Goal: Task Accomplishment & Management: Use online tool/utility

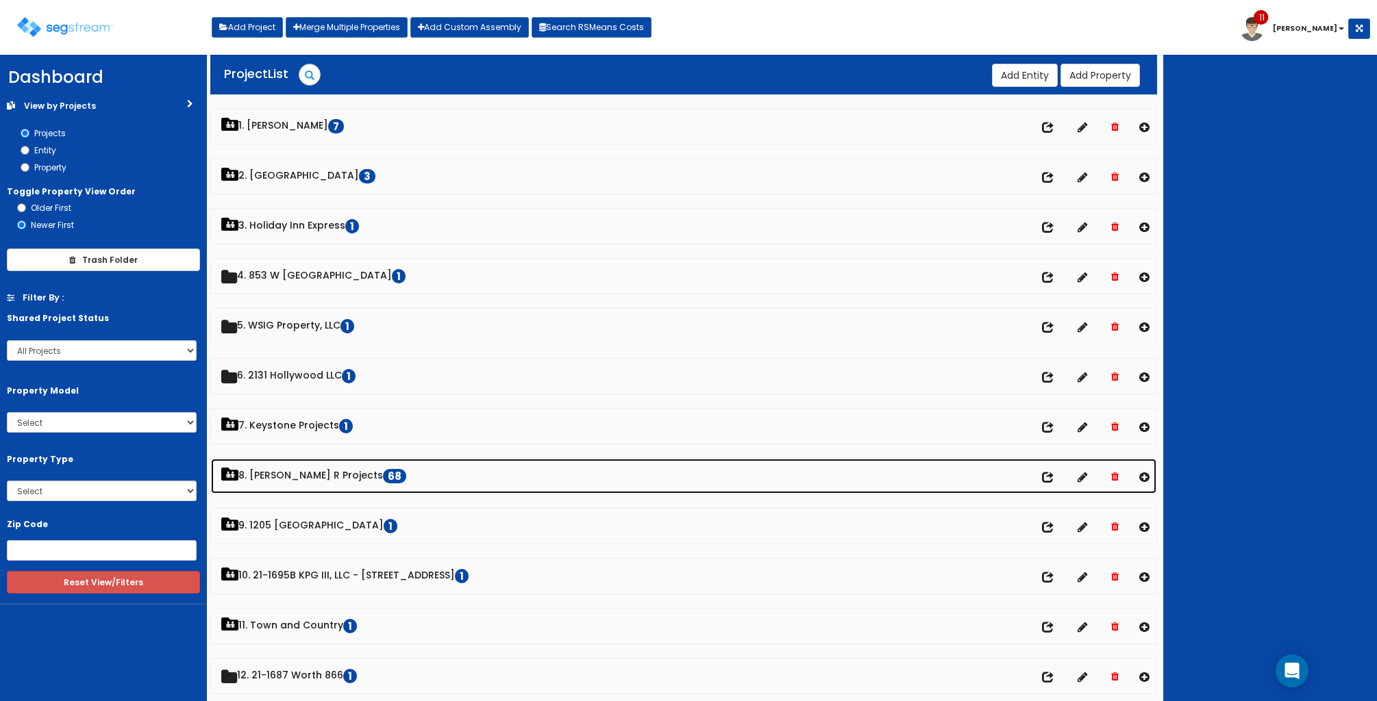
click at [313, 479] on link "8. Paul R Projects 68" at bounding box center [684, 476] width 946 height 35
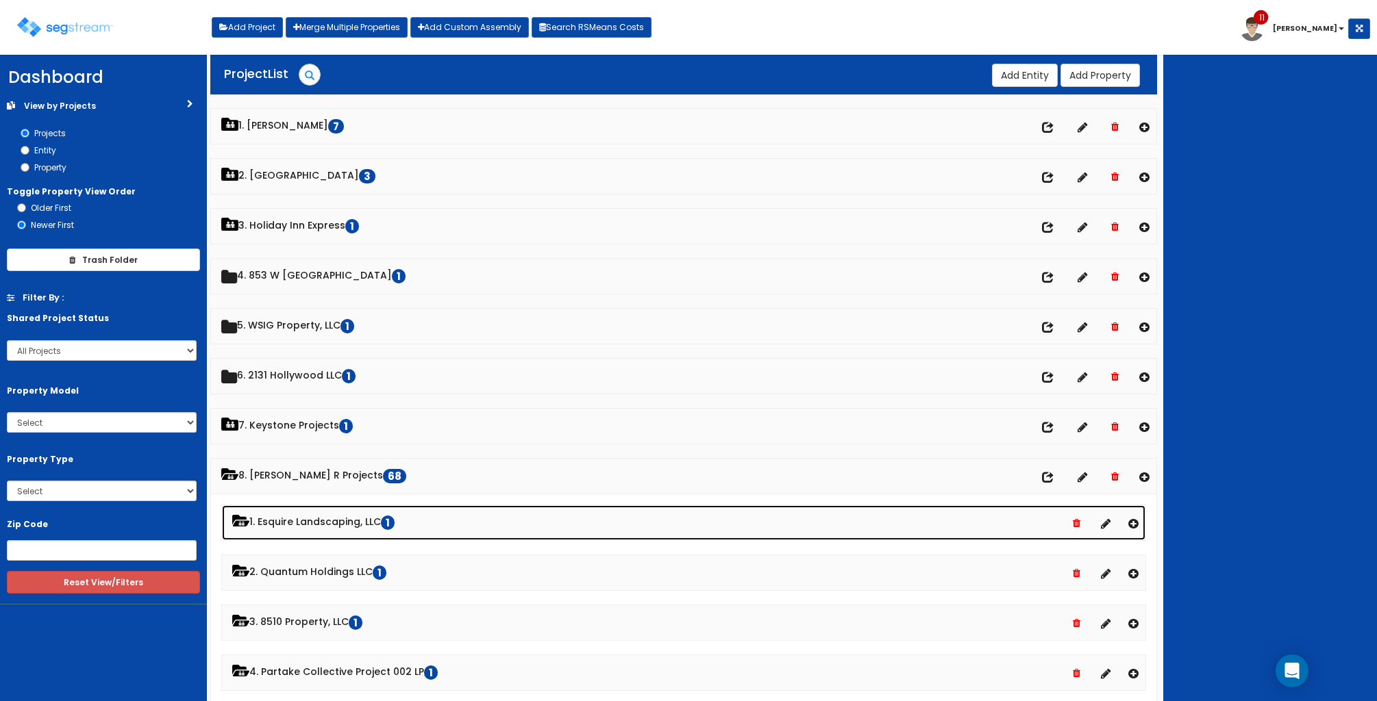
click at [340, 522] on link "1. Esquire Landscaping, LLC 1" at bounding box center [684, 522] width 924 height 35
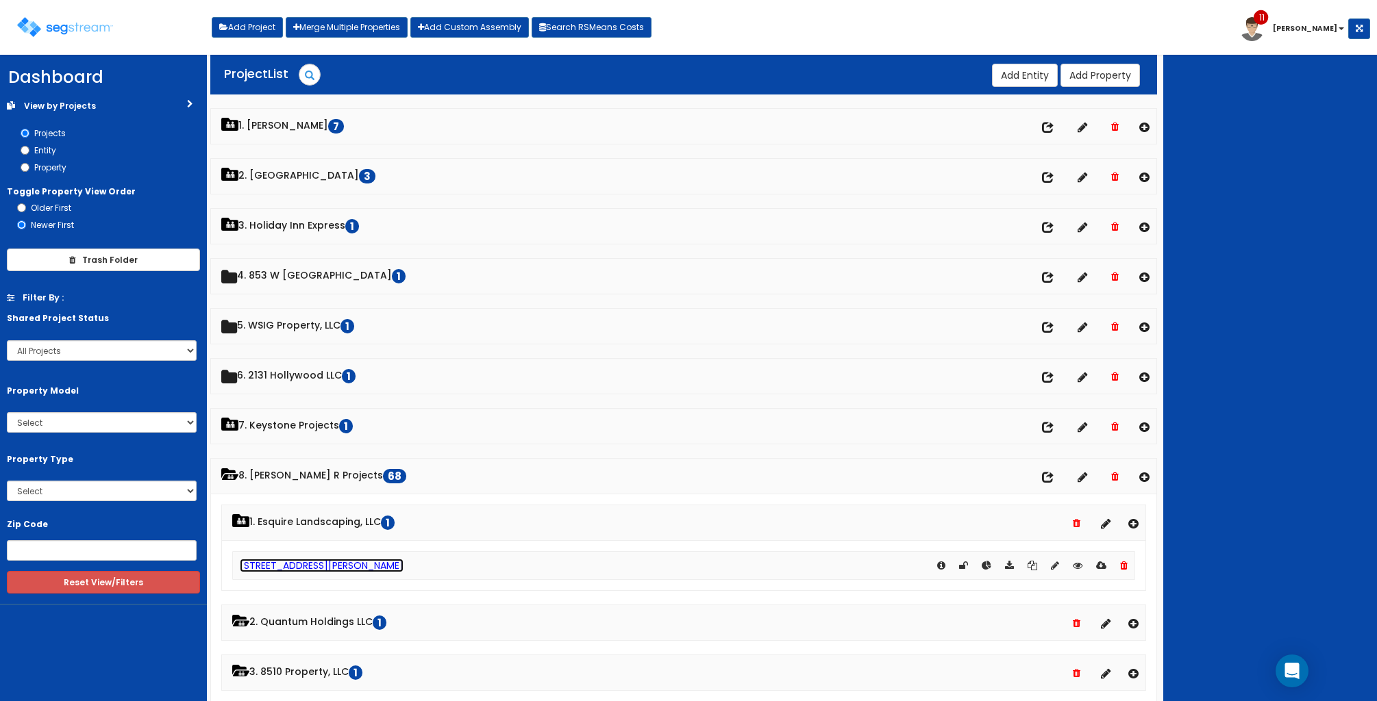
click at [282, 566] on link "[STREET_ADDRESS][PERSON_NAME]" at bounding box center [322, 566] width 164 height 14
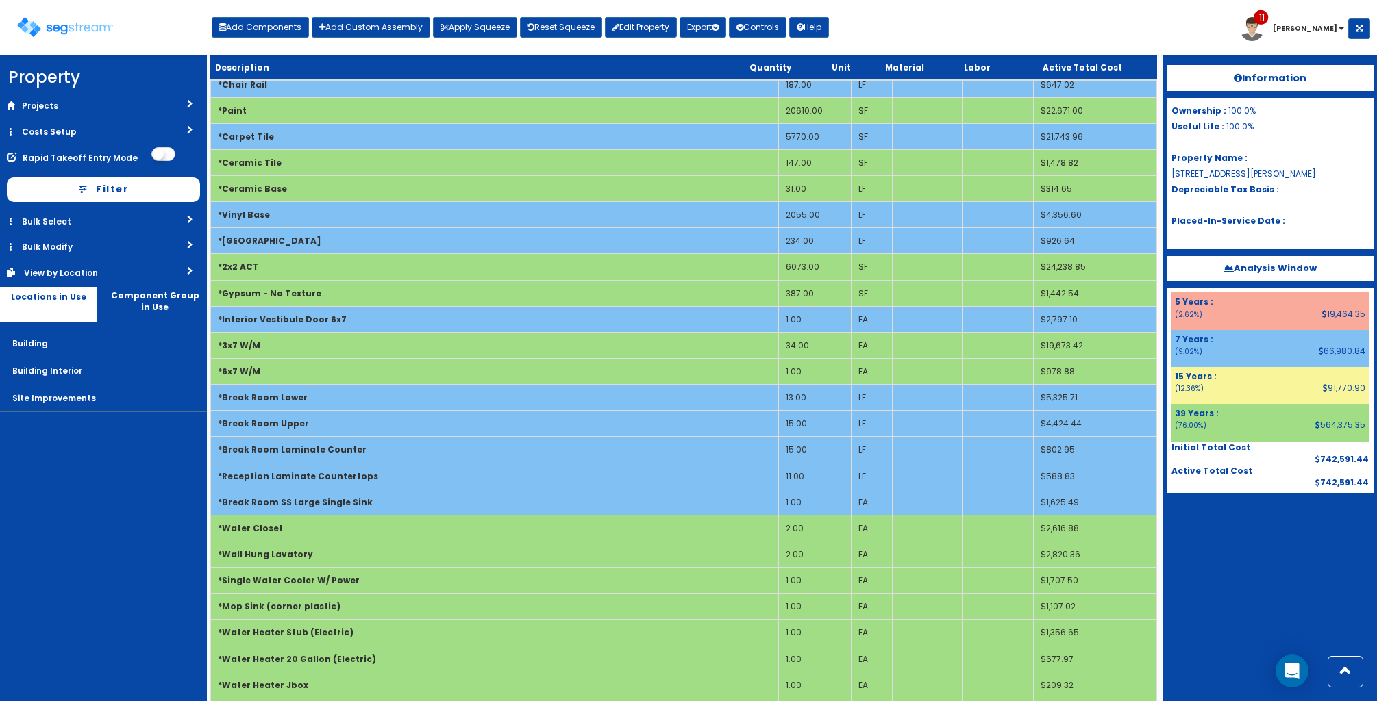
scroll to position [863, 0]
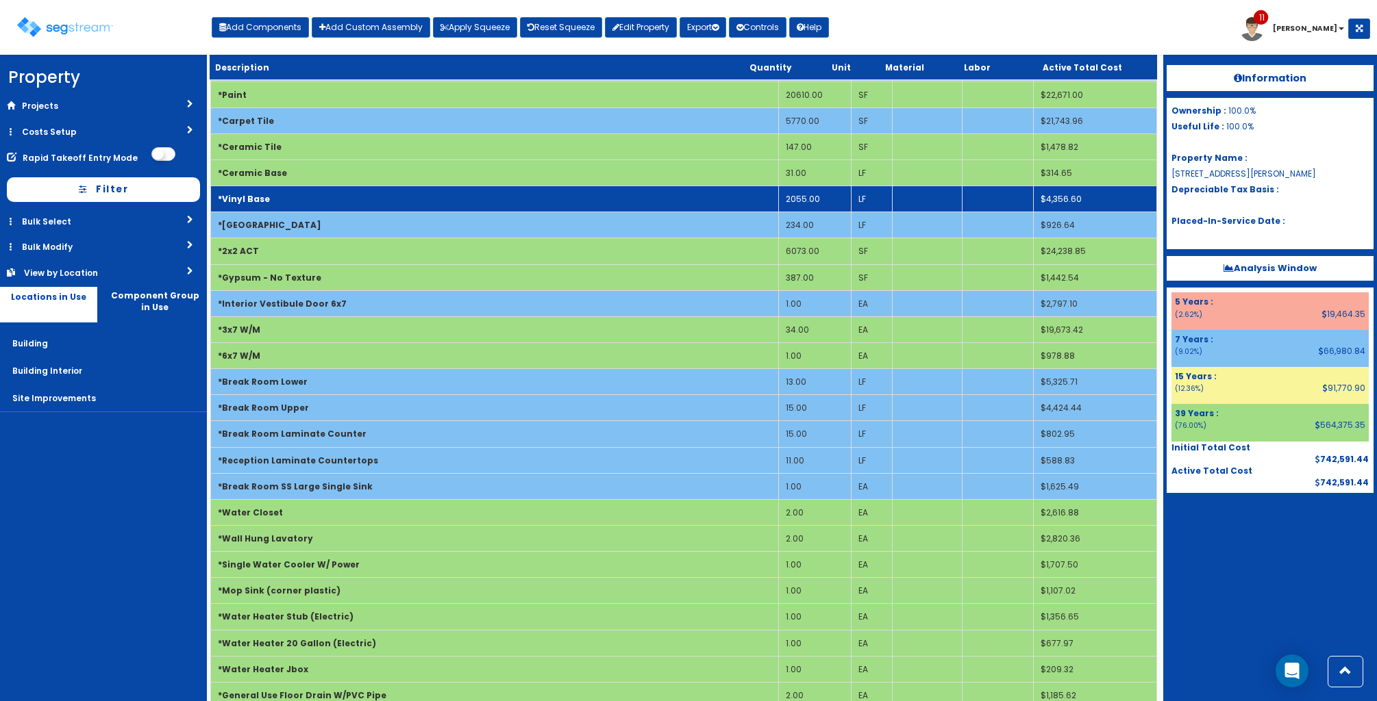
click at [800, 200] on td "2055.00" at bounding box center [814, 199] width 73 height 26
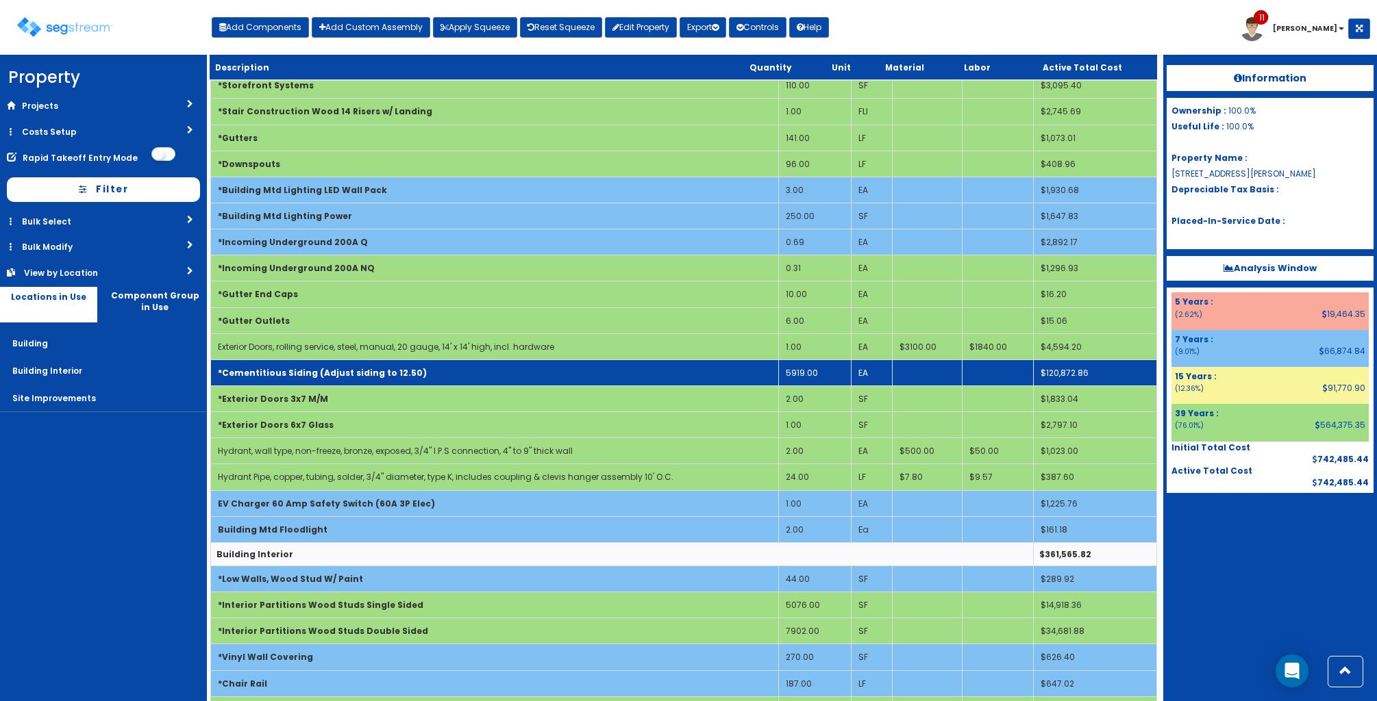
scroll to position [247, 0]
click at [499, 366] on td "*Cementitious Siding (Adjust siding to 12.50)" at bounding box center [494, 373] width 568 height 26
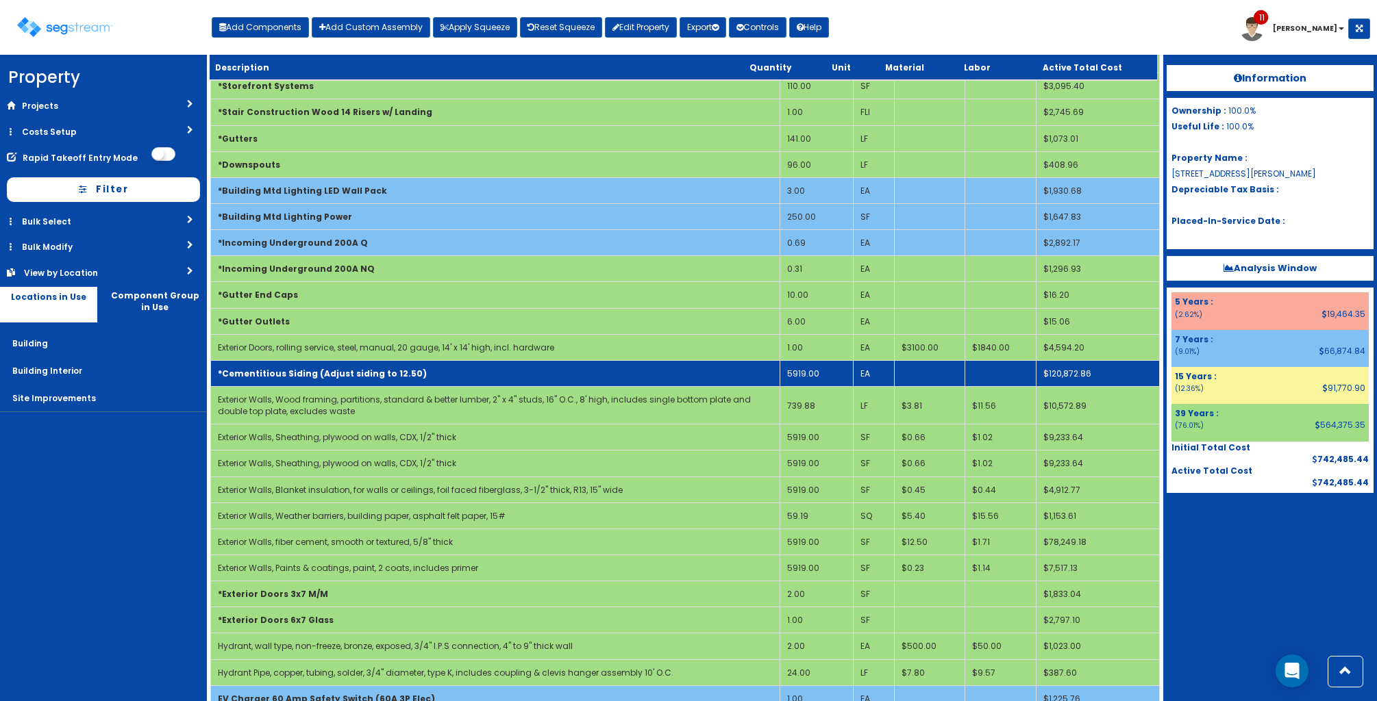
click at [762, 377] on td "*Cementitious Siding (Adjust siding to 12.50)" at bounding box center [495, 373] width 570 height 26
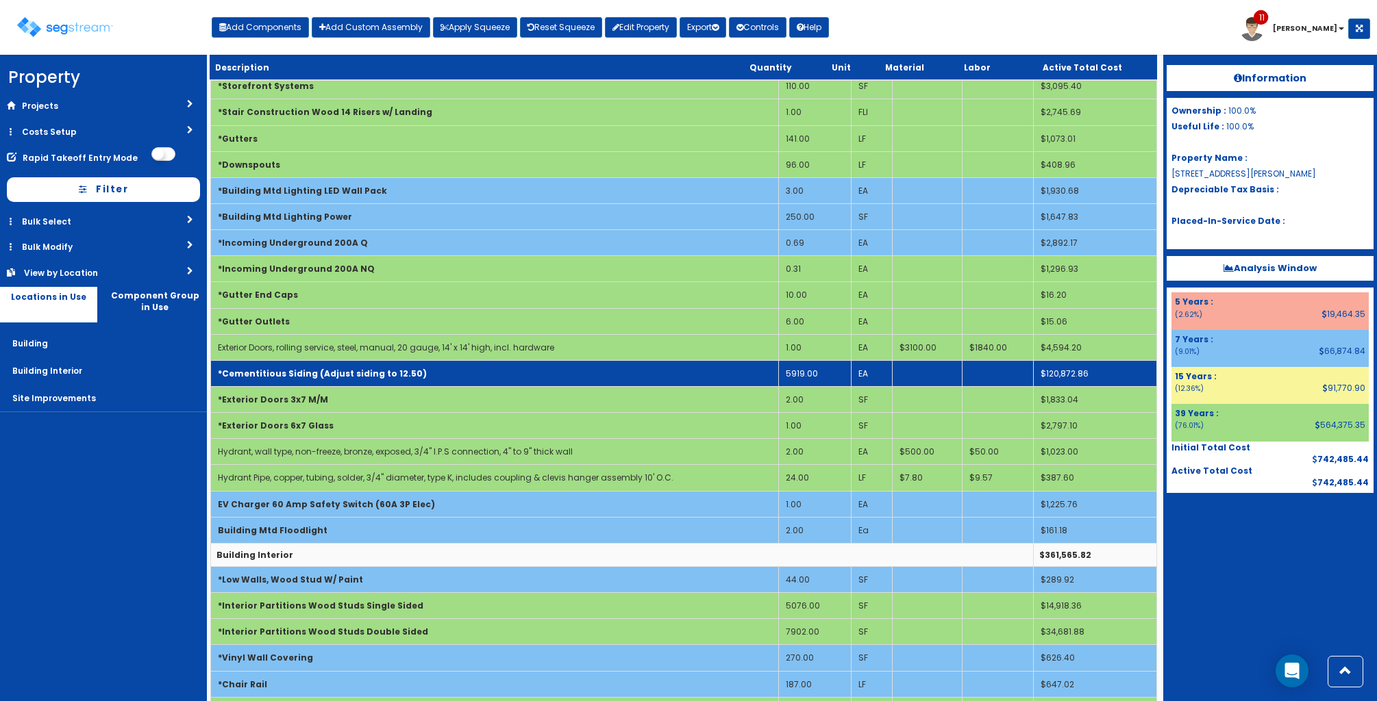
click at [762, 377] on td "*Cementitious Siding (Adjust siding to 12.50)" at bounding box center [494, 373] width 568 height 26
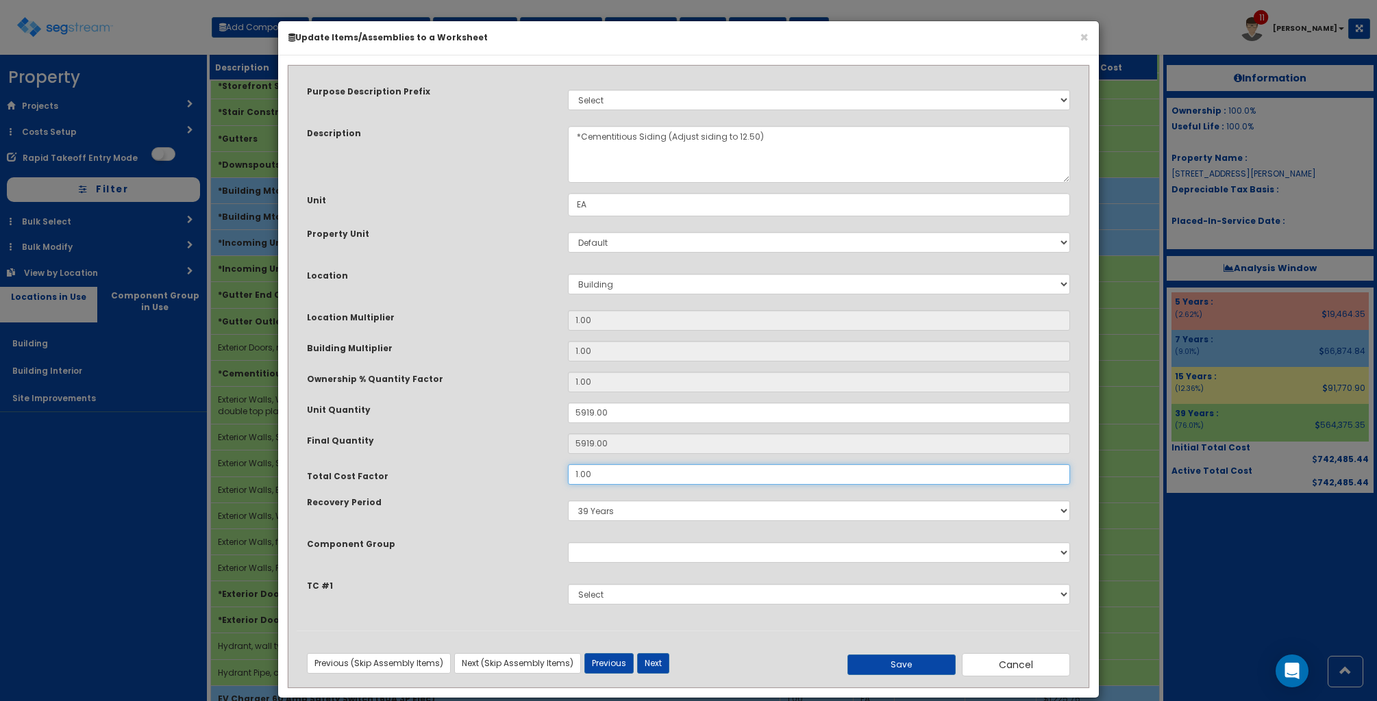
drag, startPoint x: 601, startPoint y: 477, endPoint x: 441, endPoint y: 441, distance: 164.2
click at [441, 441] on div "Purpose Description Prefix Select Stair Construction, A/V System A/V System Equ…" at bounding box center [689, 352] width 784 height 557
type input ".9"
click at [915, 661] on button "Save" at bounding box center [901, 665] width 108 height 21
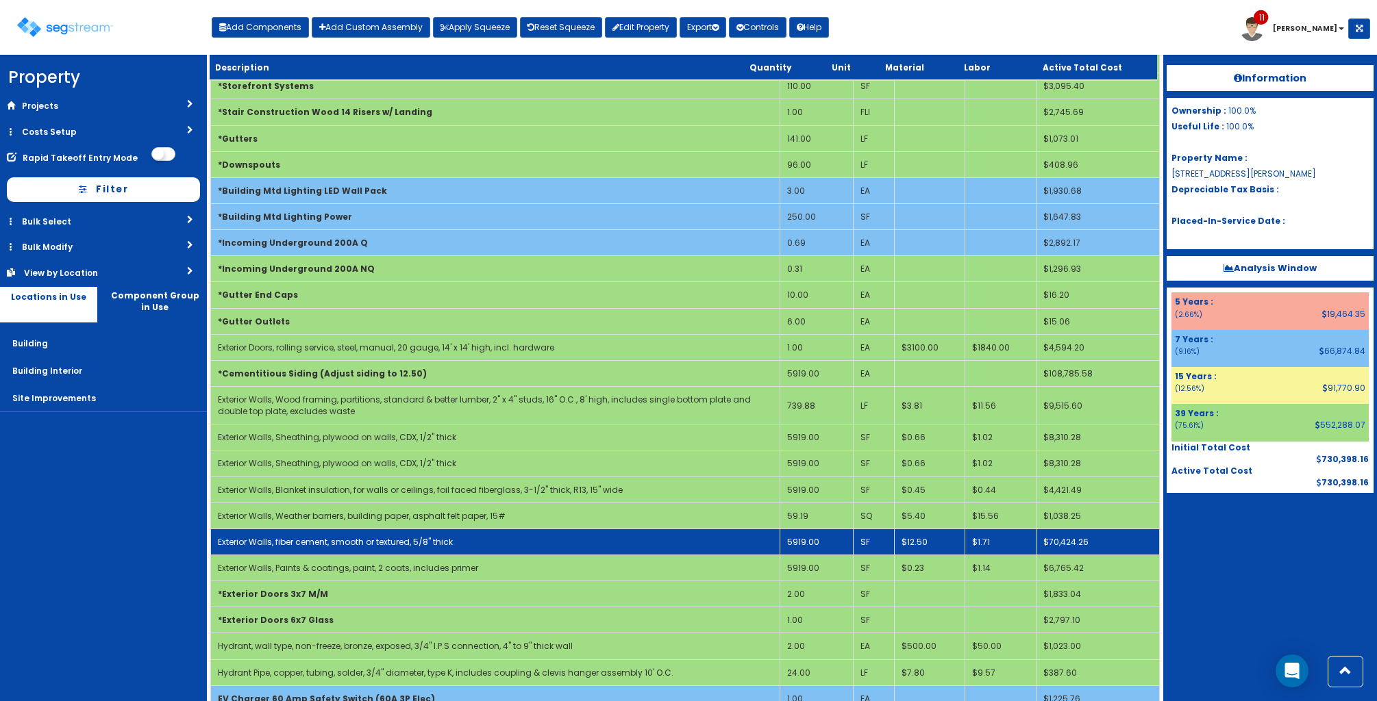
click at [921, 540] on td "$12.50" at bounding box center [930, 542] width 71 height 26
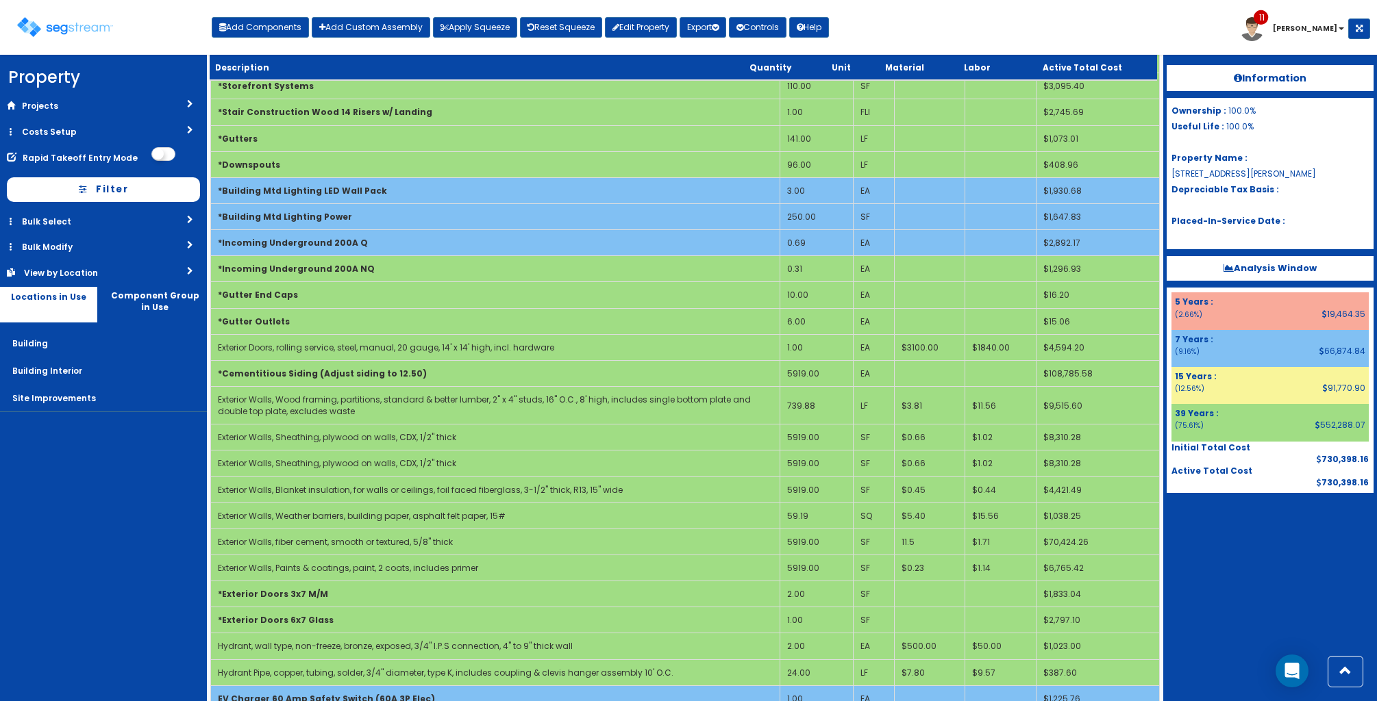
click at [1303, 584] on div "Information Ownership : 100.0% Useful Life : 100.0% Property Name : 3912 Abel D…" at bounding box center [1270, 378] width 214 height 647
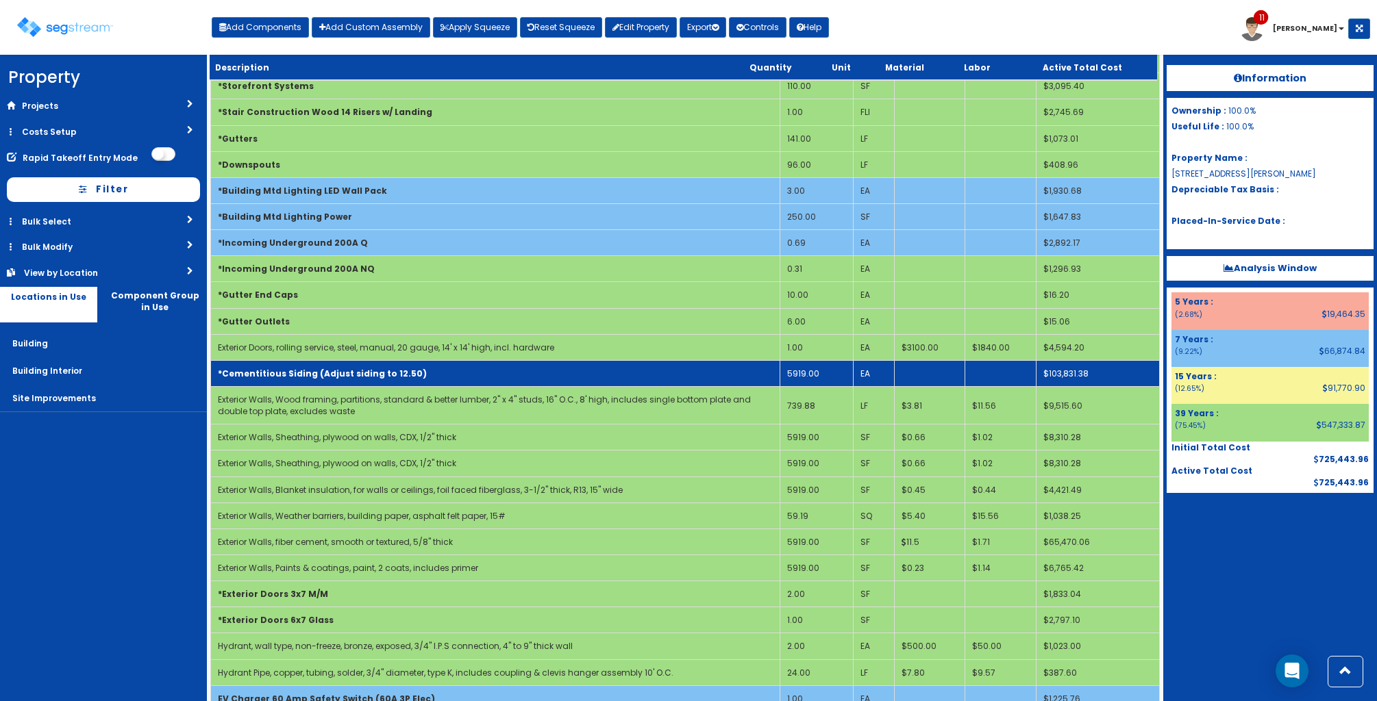
click at [598, 377] on td "*Cementitious Siding (Adjust siding to 12.50)" at bounding box center [495, 373] width 570 height 26
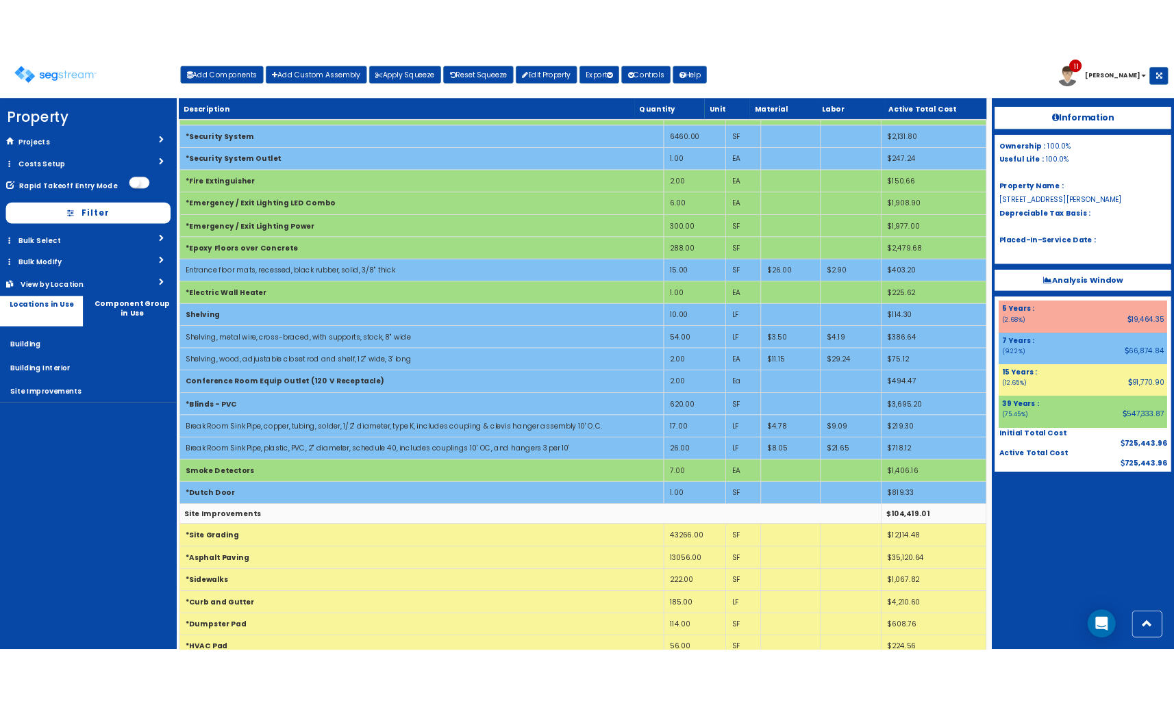
scroll to position [2638, 0]
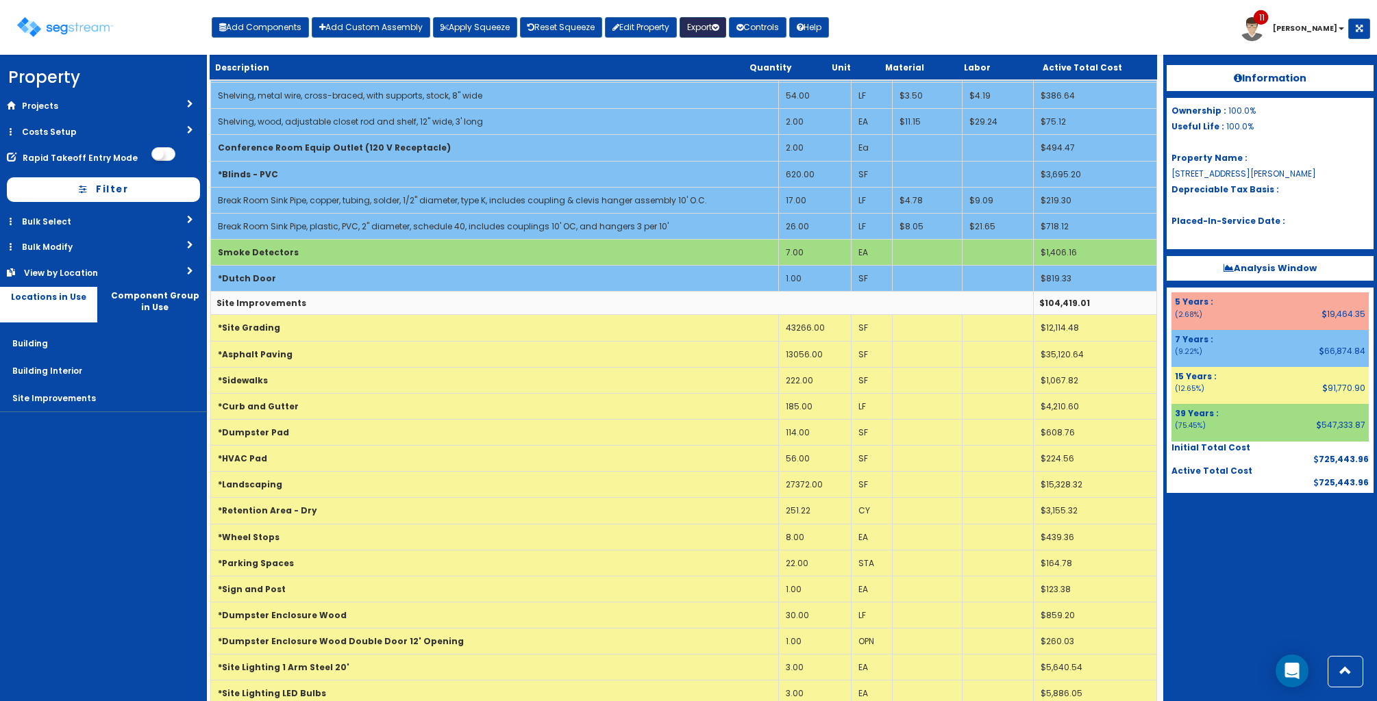
click at [724, 21] on button "Export" at bounding box center [702, 27] width 47 height 21
click at [727, 93] on link "Final Report(pdf)" at bounding box center [748, 98] width 136 height 27
click at [901, 30] on div "Toggle navigation Add Components Add Custom Assembly Apply Squeeze Reset Squeez…" at bounding box center [688, 32] width 1363 height 45
click at [493, 29] on button "Apply Squeeze" at bounding box center [475, 27] width 84 height 21
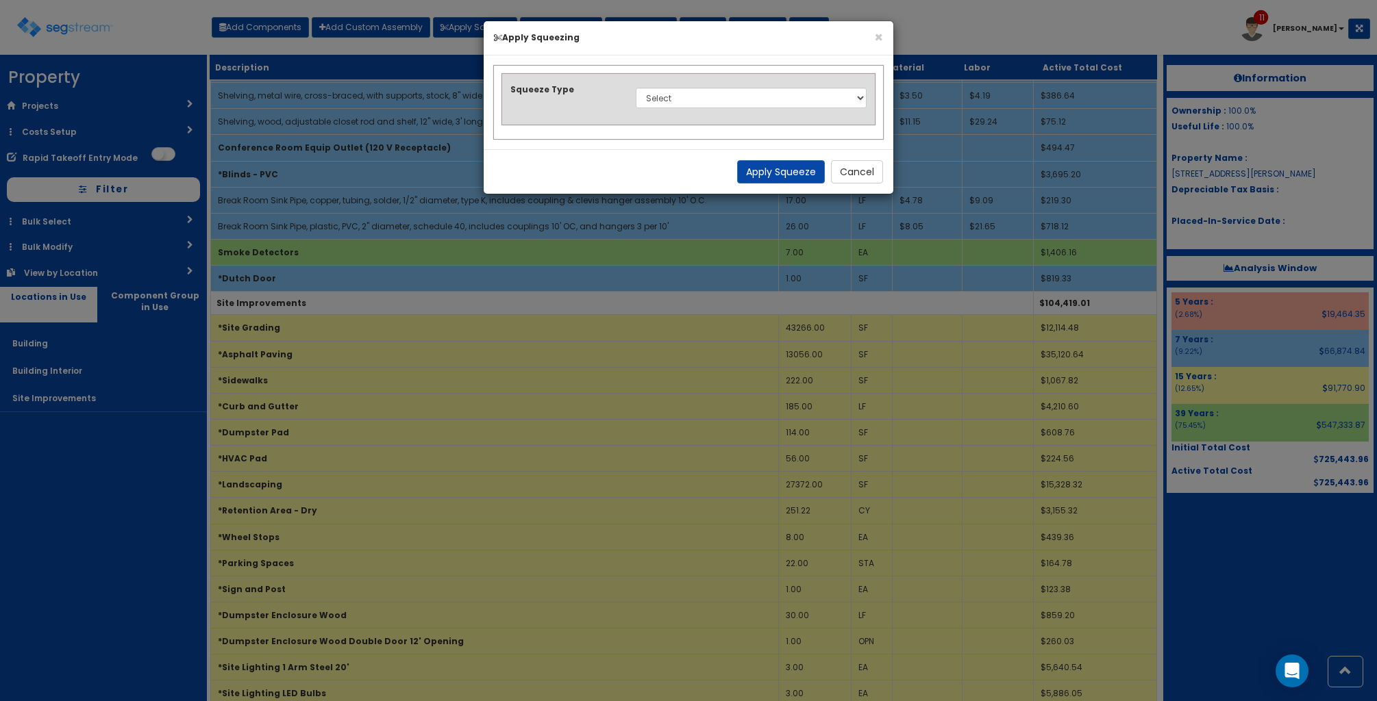
drag, startPoint x: 651, startPoint y: 98, endPoint x: 604, endPoint y: 79, distance: 51.0
click at [604, 79] on div "Squeeze Type Select 1. Squeeze Entire Worksheet 2. Squeeze by Takeoff Cost 3. S…" at bounding box center [688, 99] width 373 height 51
click at [689, 112] on div "Select 1. Squeeze Entire Worksheet 2. Squeeze by Takeoff Cost 3. Squeeze by Uni…" at bounding box center [750, 98] width 251 height 32
click at [682, 96] on select "Select 1. Squeeze Entire Worksheet 2. Squeeze by Takeoff Cost 3. Squeeze by Uni…" at bounding box center [751, 98] width 231 height 21
select select "squeeze_entire_takeoffsheet"
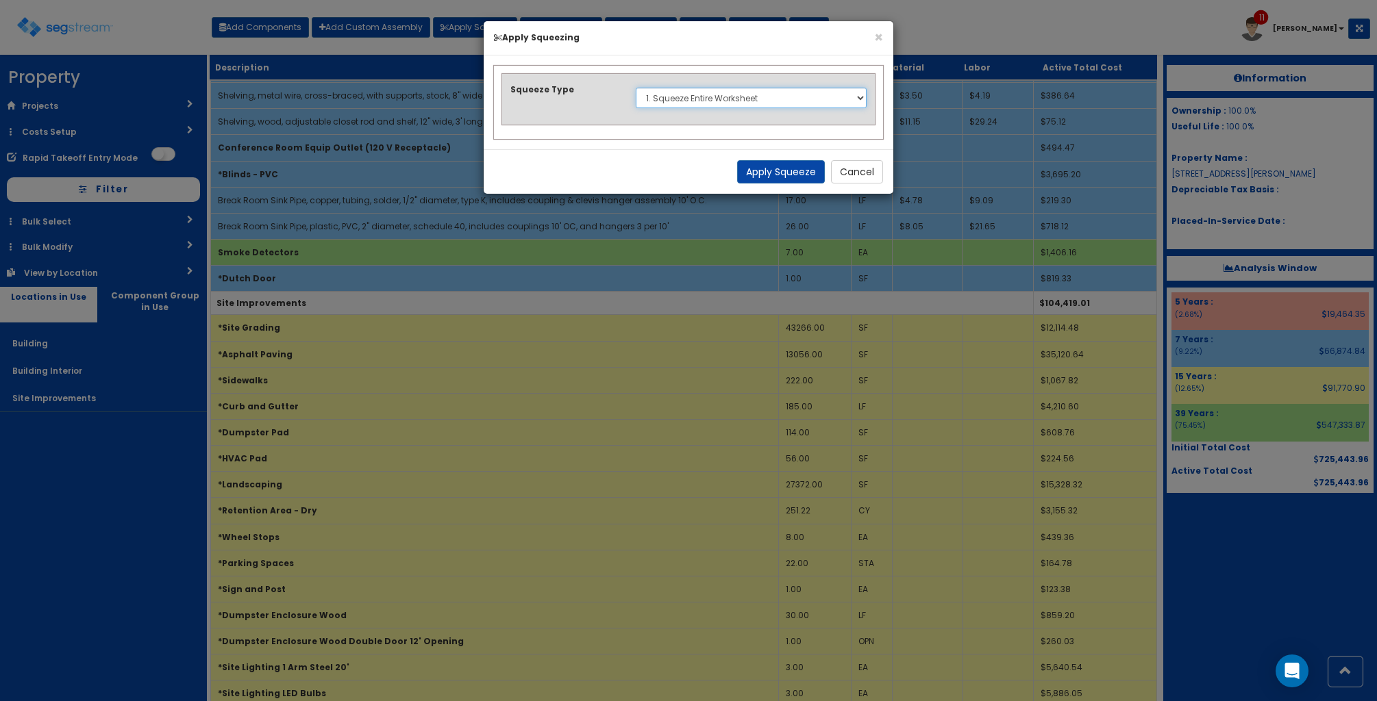
click at [636, 88] on select "Select 1. Squeeze Entire Worksheet 2. Squeeze by Takeoff Cost 3. Squeeze by Uni…" at bounding box center [751, 98] width 231 height 21
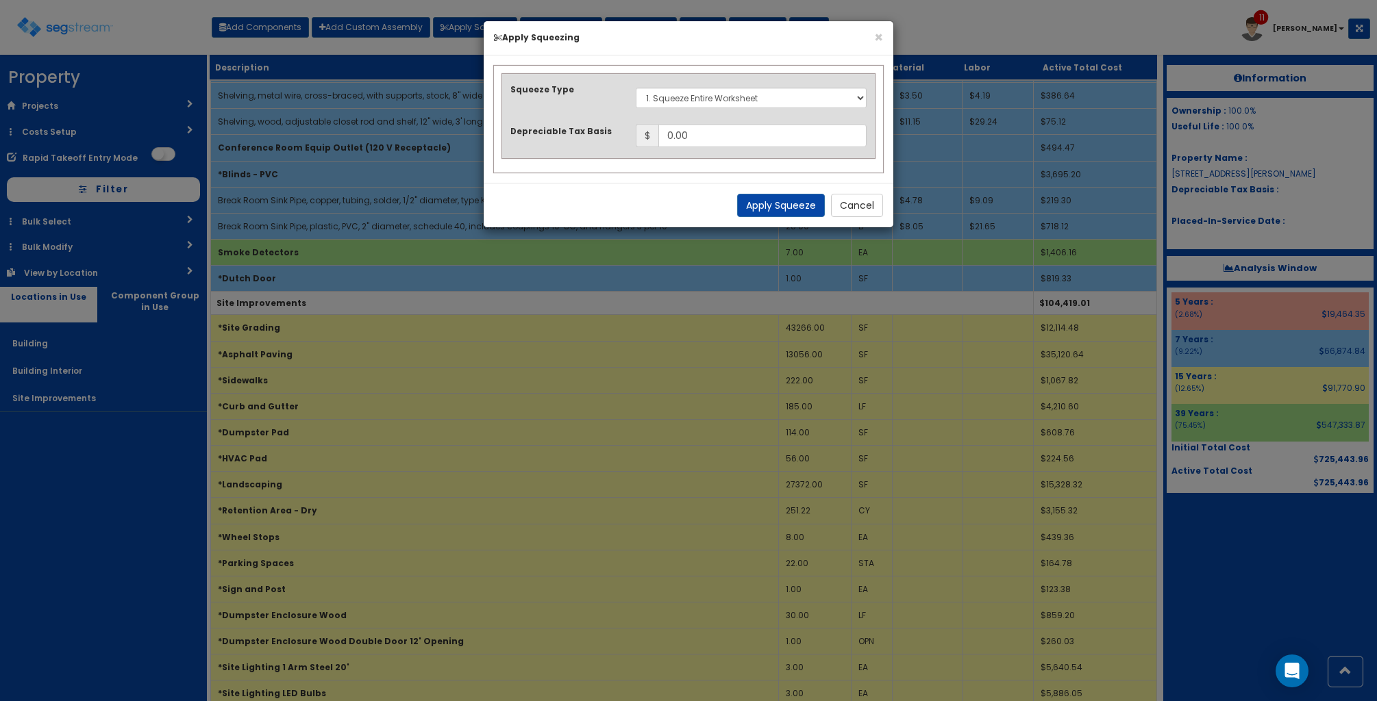
click at [734, 121] on div "Squeeze Type Select 1. Squeeze Entire Worksheet 2. Squeeze by Takeoff Cost 3. S…" at bounding box center [688, 116] width 373 height 84
click at [718, 134] on input "0.00" at bounding box center [762, 135] width 208 height 23
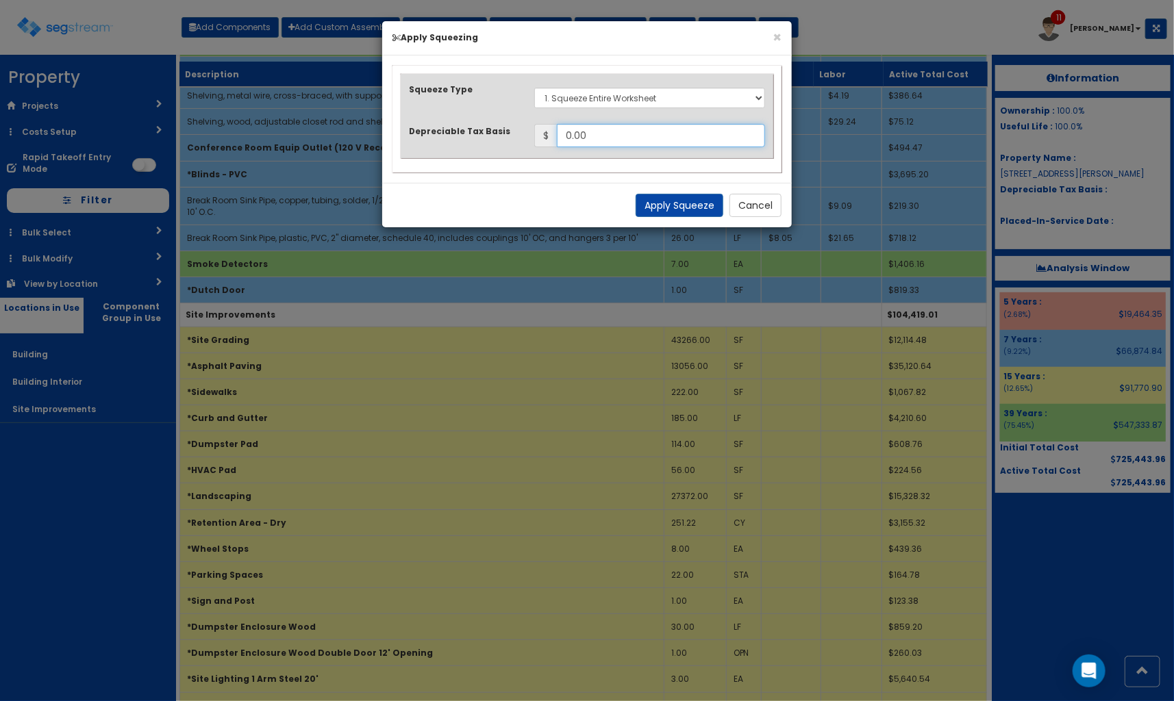
drag, startPoint x: 619, startPoint y: 134, endPoint x: 479, endPoint y: 121, distance: 140.3
click at [479, 121] on div "Squeeze Type Select 1. Squeeze Entire Worksheet 2. Squeeze by Takeoff Cost 3. S…" at bounding box center [587, 116] width 373 height 84
type input "957,586.03"
click at [680, 214] on button "Apply Squeeze" at bounding box center [680, 205] width 88 height 23
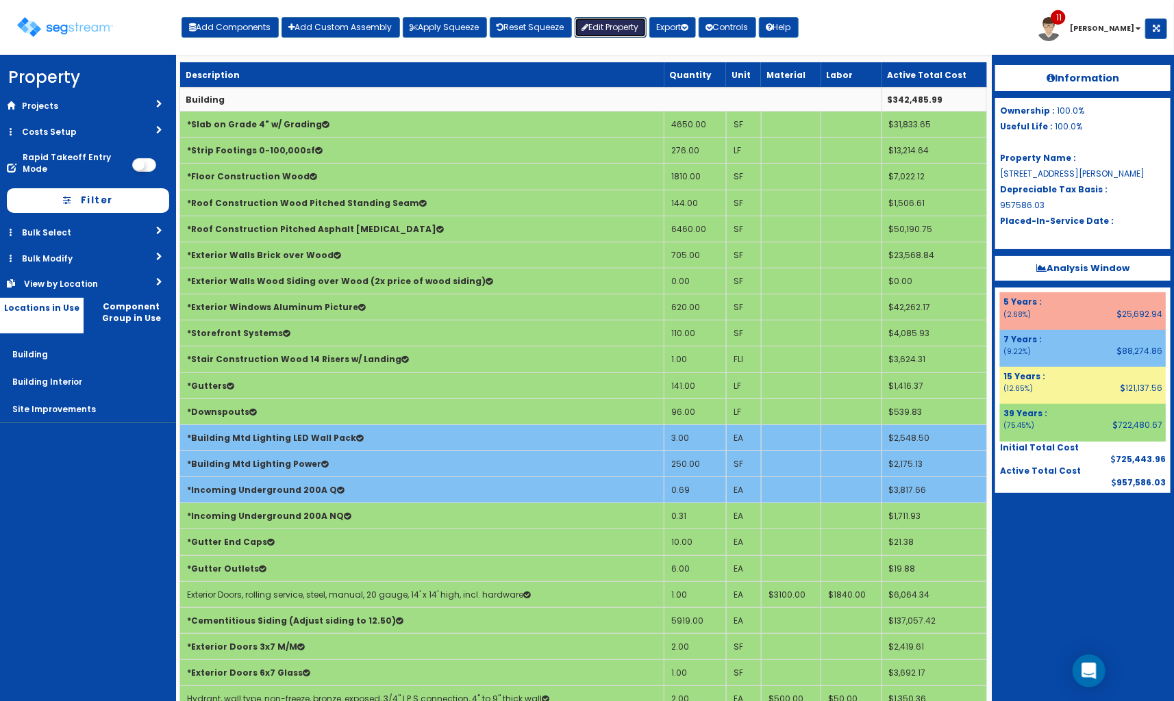
click at [612, 22] on link "Edit Property" at bounding box center [611, 27] width 72 height 21
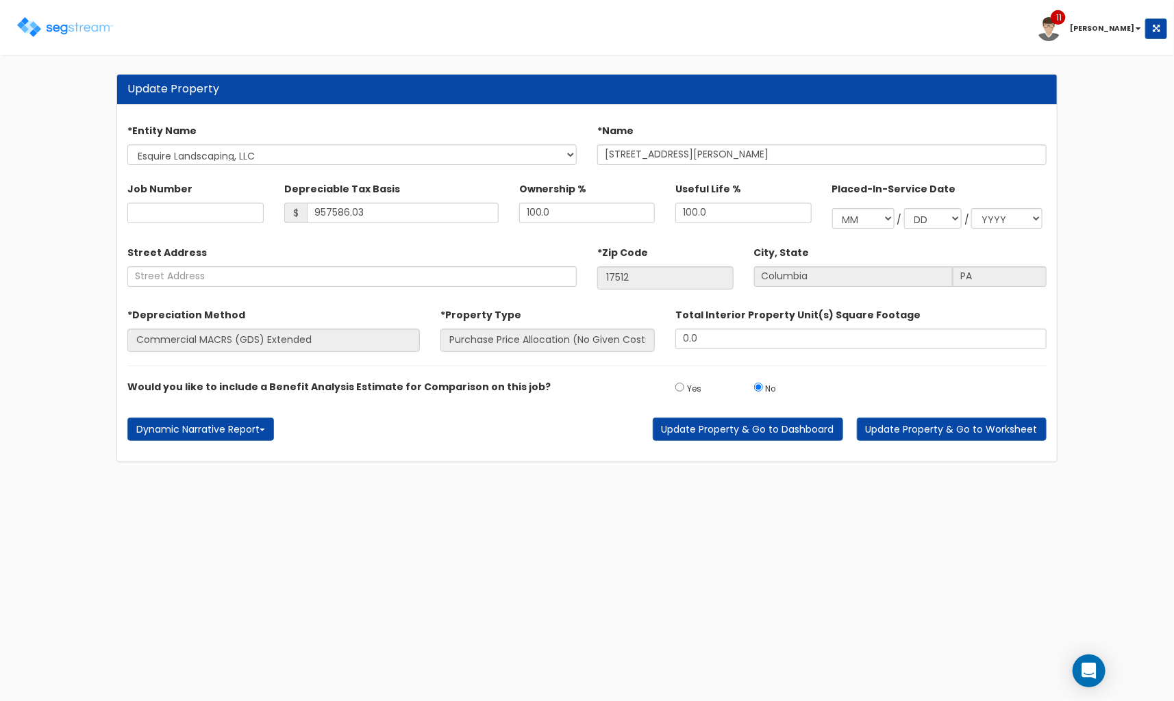
click at [291, 236] on div "Street Address *Zip Code 17512 City, State [GEOGRAPHIC_DATA] [GEOGRAPHIC_DATA]" at bounding box center [586, 261] width 939 height 55
drag, startPoint x: 377, startPoint y: 206, endPoint x: 227, endPoint y: 185, distance: 150.8
click at [227, 185] on div "Job Number Depreciable Tax Basis $ 957586.03 Ownership % 100.0 /" at bounding box center [586, 203] width 939 height 64
click at [334, 221] on input "910,301" at bounding box center [403, 213] width 192 height 21
click at [352, 220] on input "910,301" at bounding box center [403, 213] width 192 height 21
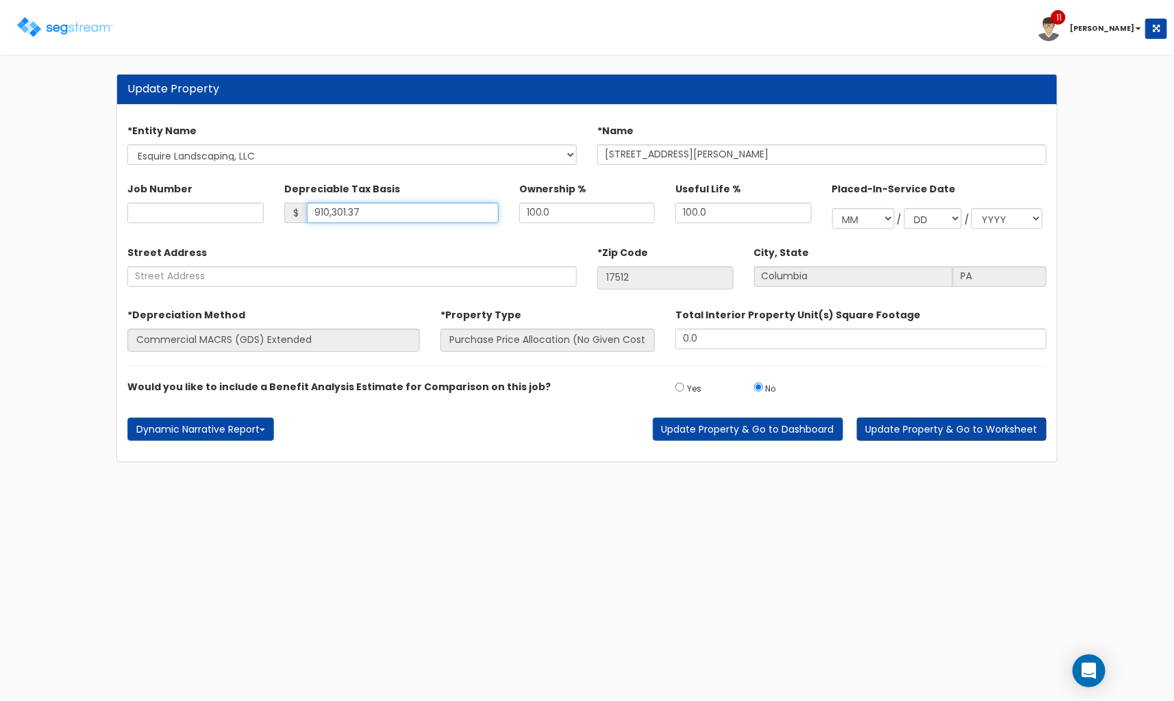
type input "910,301.37"
click at [962, 440] on button "Update Property & Go to Worksheet" at bounding box center [952, 429] width 190 height 23
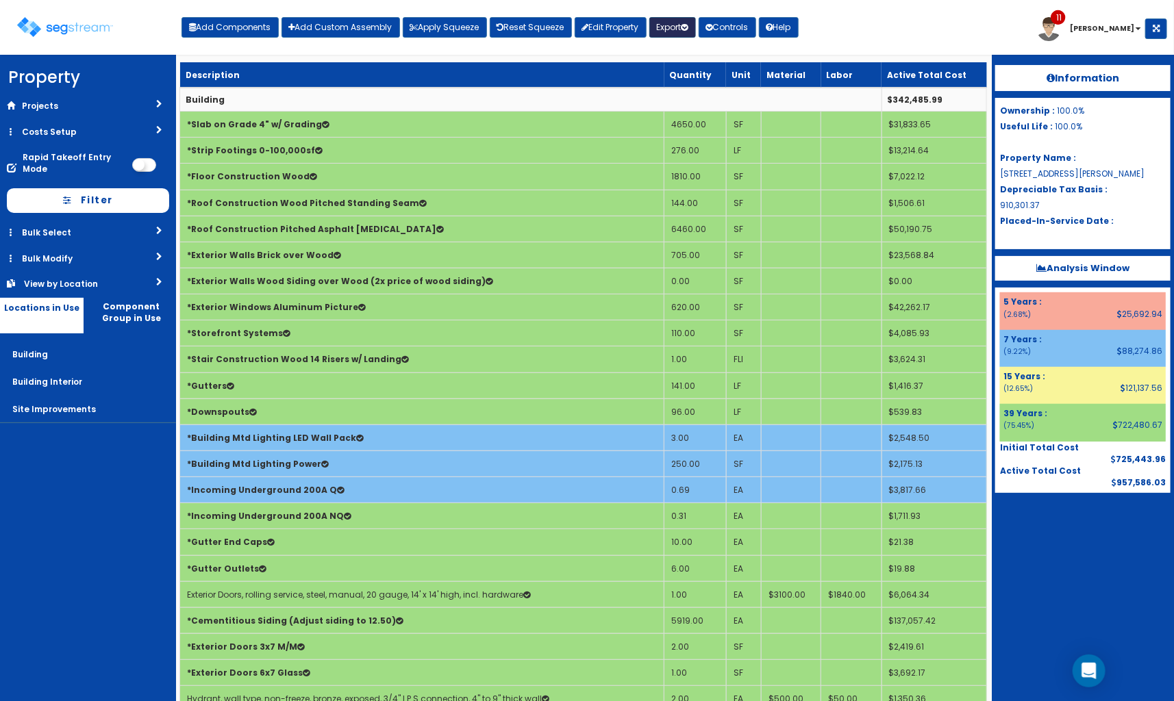
click at [677, 32] on button "Export" at bounding box center [672, 27] width 47 height 21
click at [687, 93] on link "Final Report(pdf)" at bounding box center [718, 98] width 136 height 27
click at [621, 12] on div "Add Components Add Custom Assembly Apply Squeeze Reset Squeeze Edit Property Ex…" at bounding box center [490, 23] width 617 height 27
click at [619, 25] on link "Edit Property" at bounding box center [611, 27] width 72 height 21
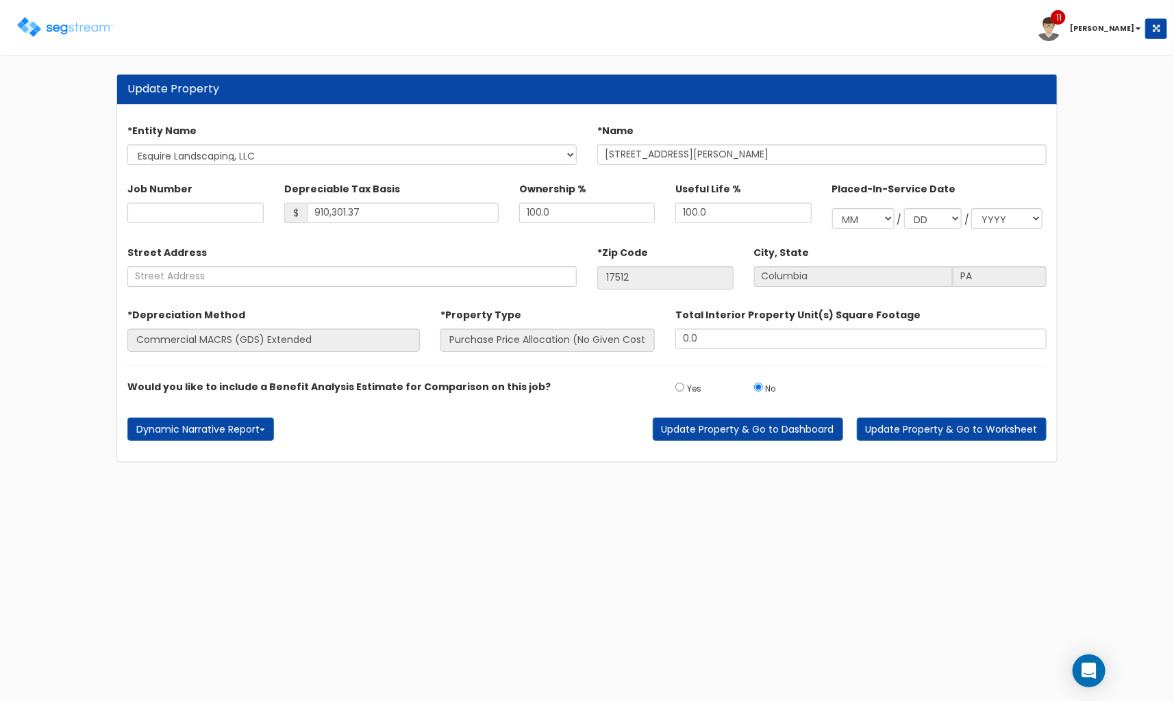
click at [38, 476] on html "Toggle navigation 11 Kyle Notification x" at bounding box center [587, 238] width 1174 height 476
click at [416, 201] on div "Depreciable Tax Basis $ 910,301.37" at bounding box center [391, 200] width 214 height 46
drag, startPoint x: 412, startPoint y: 205, endPoint x: 158, endPoint y: 179, distance: 254.8
click at [158, 179] on div "Job Number Depreciable Tax Basis $ 910,301.37 Ownership % 100.0" at bounding box center [586, 203] width 939 height 64
type input "901,301.37"
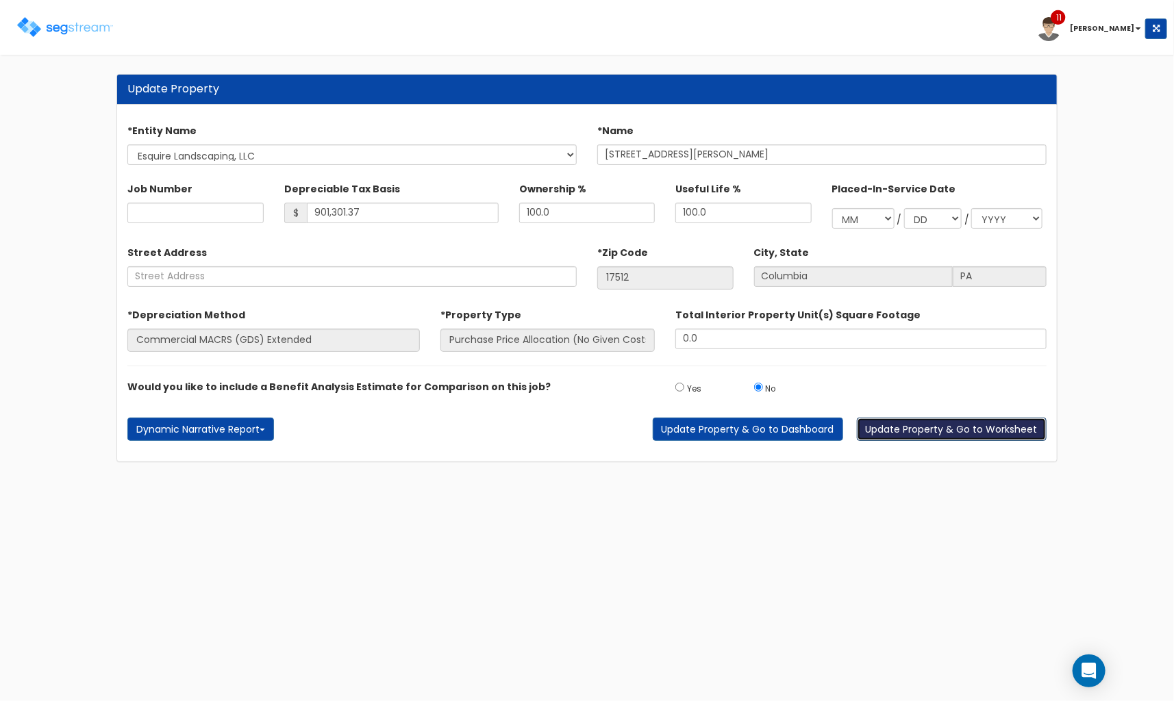
click at [923, 432] on button "Update Property & Go to Worksheet" at bounding box center [952, 429] width 190 height 23
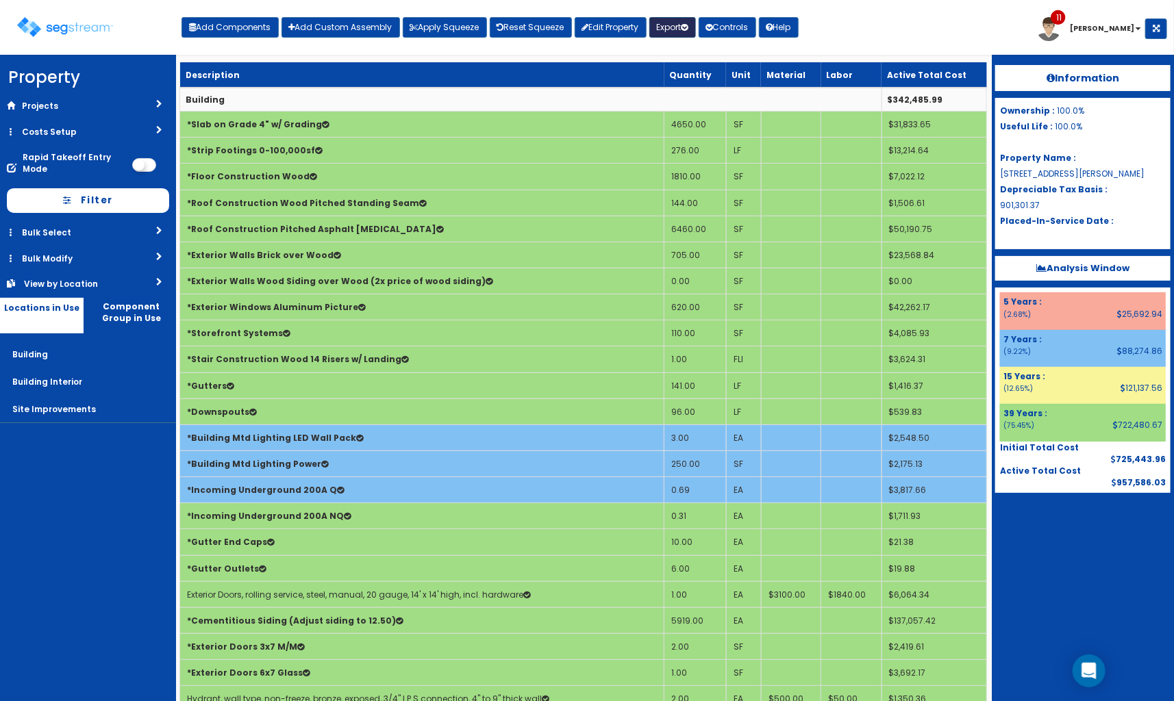
click at [684, 25] on button "Export" at bounding box center [672, 27] width 47 height 21
click at [683, 90] on link "Final Report(pdf)" at bounding box center [718, 98] width 136 height 27
